Goal: Information Seeking & Learning: Understand process/instructions

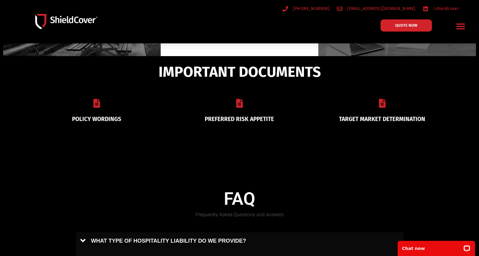
scroll to position [243, 0]
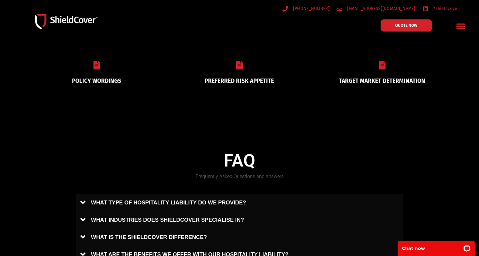
click at [227, 78] on link "PREFERRED RISK APPETITE" at bounding box center [239, 80] width 69 height 7
click at [84, 70] on div "POLICY WORDINGS" at bounding box center [97, 72] width 143 height 38
click at [92, 79] on link "POLICY WORDINGS" at bounding box center [96, 80] width 49 height 7
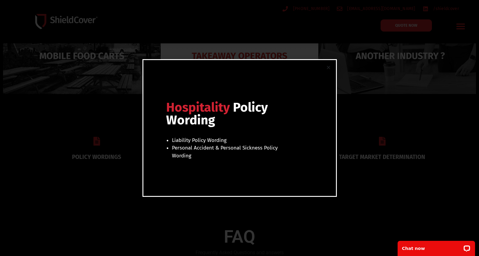
scroll to position [152, 0]
